Goal: Task Accomplishment & Management: Manage account settings

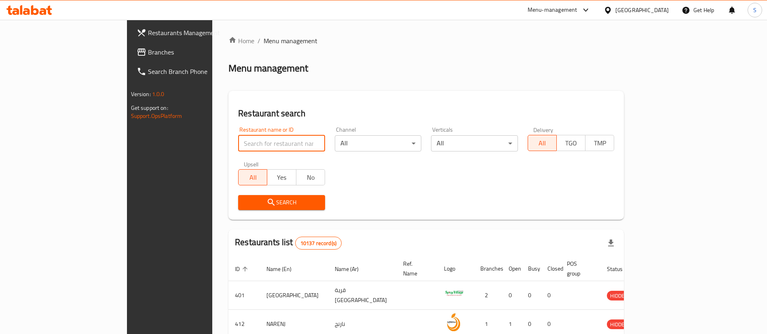
click at [249, 141] on input "search" at bounding box center [281, 143] width 87 height 16
type input "rookie cafe"
click button "Search" at bounding box center [281, 202] width 87 height 15
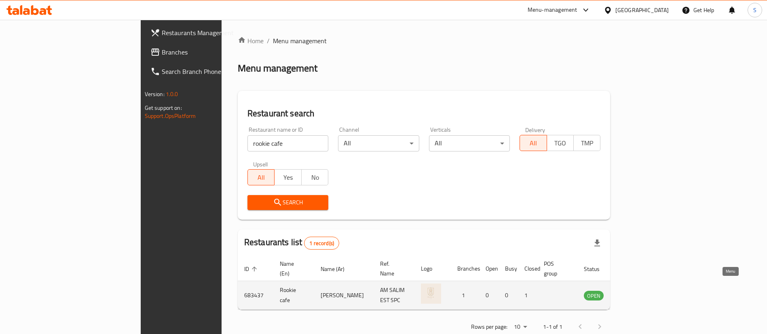
click at [636, 291] on icon "enhanced table" at bounding box center [631, 296] width 10 height 10
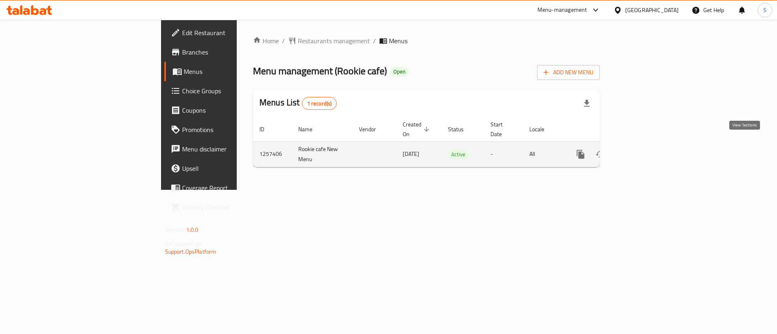
click at [642, 151] on icon "enhanced table" at bounding box center [638, 154] width 7 height 7
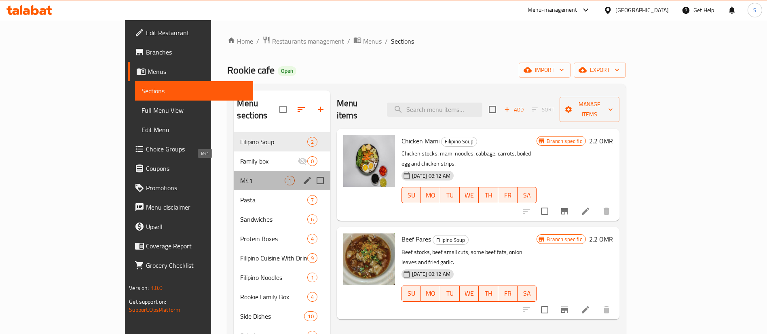
click at [240, 176] on span "M41" at bounding box center [262, 181] width 44 height 10
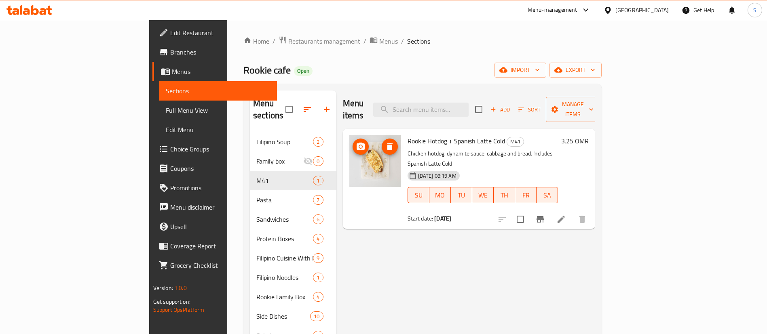
click at [559, 149] on p "Chicken hotdog, dynamite sauce, cabbage and bread. Includes Spanish Latte Cold" at bounding box center [483, 159] width 151 height 20
click at [529, 211] on input "checkbox" at bounding box center [520, 219] width 17 height 17
checkbox input "true"
click at [529, 211] on input "checkbox" at bounding box center [520, 219] width 17 height 17
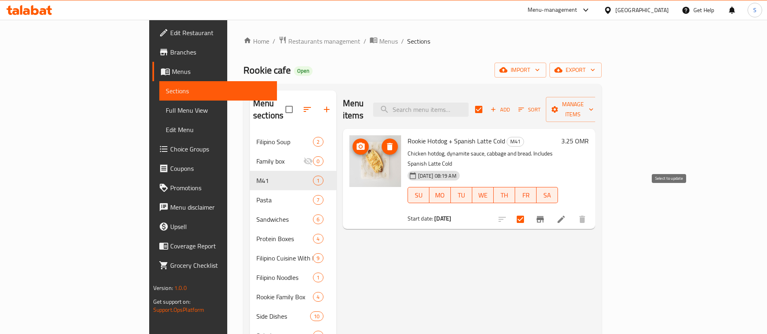
checkbox input "false"
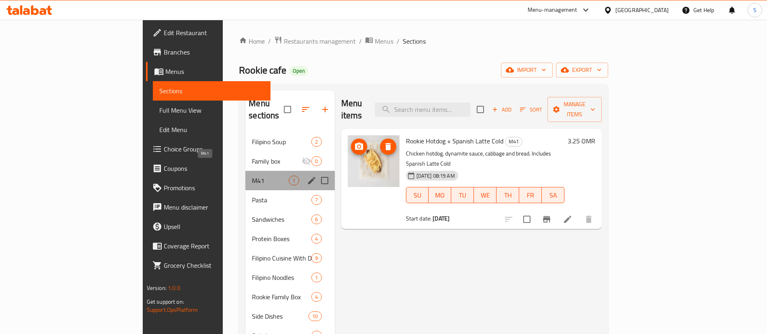
click at [252, 176] on span "M41" at bounding box center [270, 181] width 37 height 10
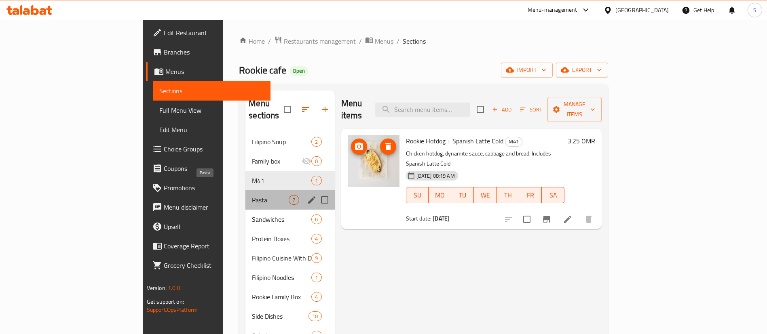
click at [252, 195] on span "Pasta" at bounding box center [270, 200] width 37 height 10
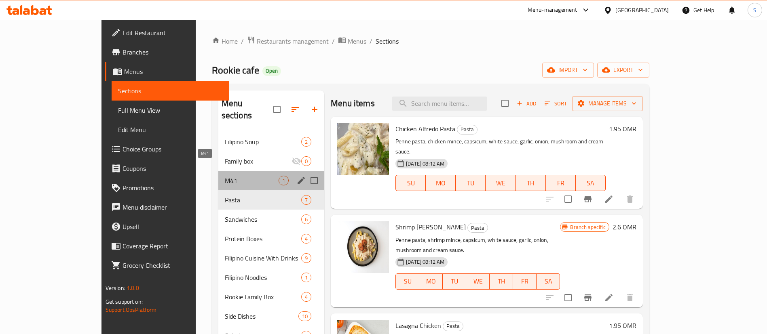
click at [225, 176] on span "M41" at bounding box center [252, 181] width 54 height 10
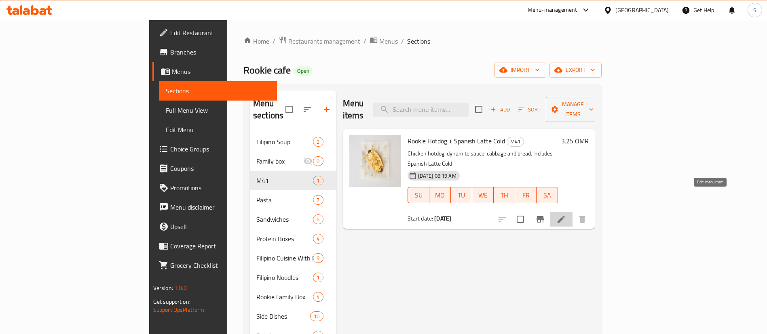
click at [566, 215] on icon at bounding box center [562, 220] width 10 height 10
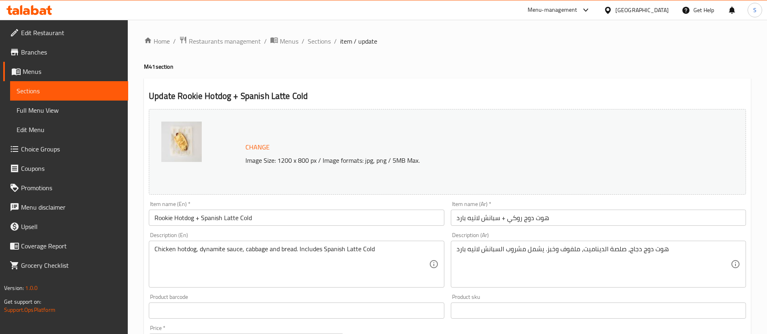
click at [578, 13] on div "Menu-management" at bounding box center [553, 10] width 50 height 10
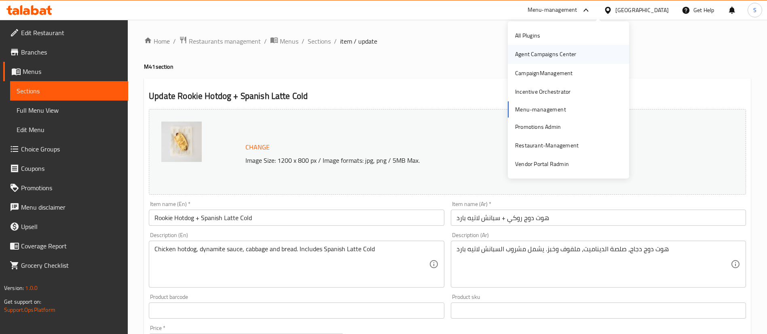
click at [568, 55] on div "Agent Campaigns Center" at bounding box center [545, 54] width 61 height 9
